Goal: Find specific page/section: Find specific page/section

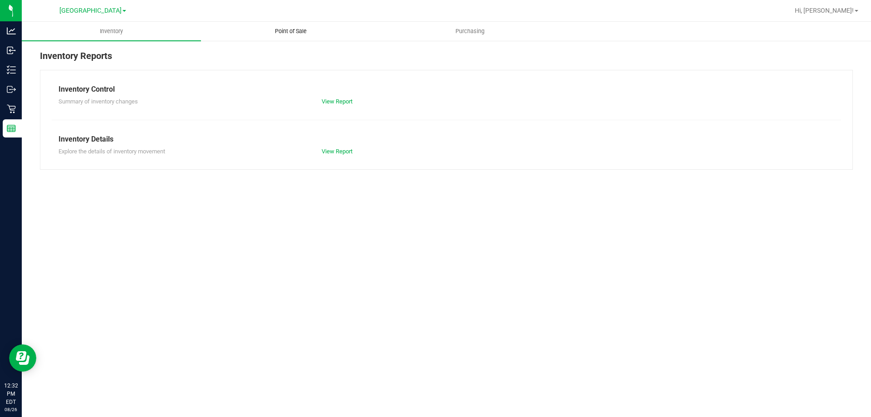
click at [281, 34] on span "Point of Sale" at bounding box center [291, 31] width 56 height 8
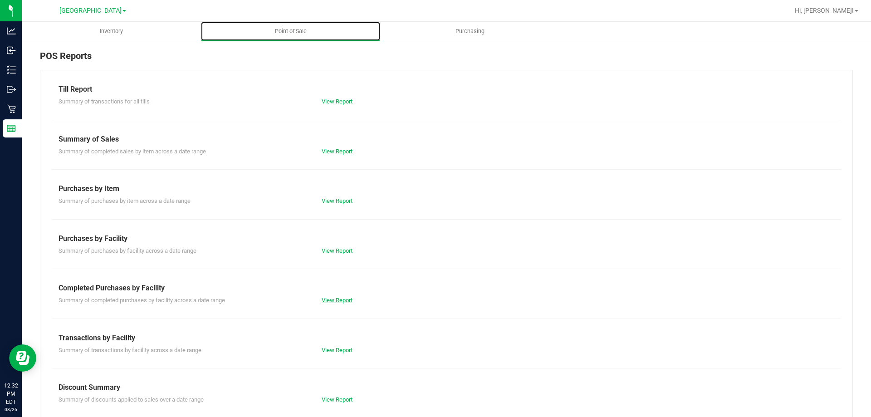
click at [342, 299] on link "View Report" at bounding box center [337, 300] width 31 height 7
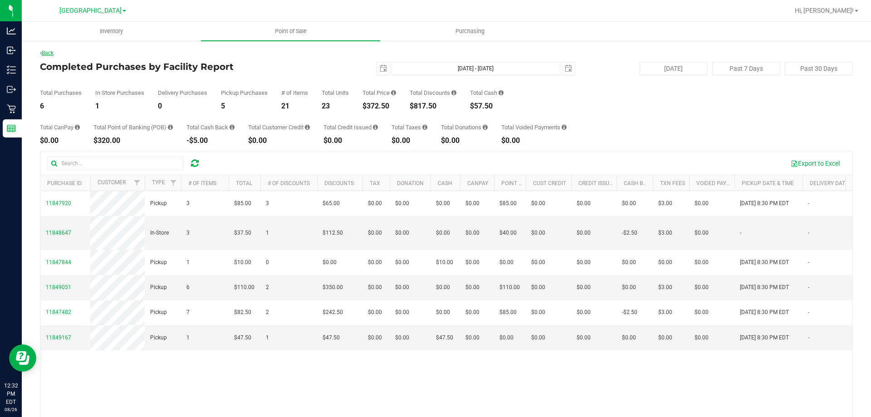
click at [50, 53] on link "Back" at bounding box center [47, 53] width 14 height 6
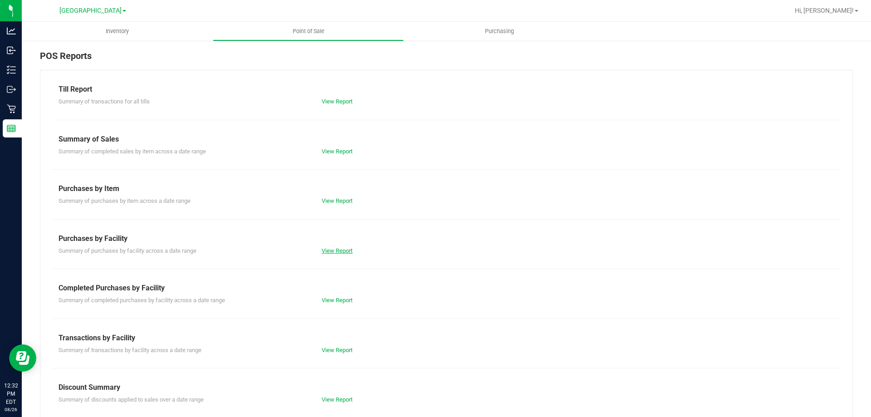
click at [334, 252] on link "View Report" at bounding box center [337, 250] width 31 height 7
